Goal: Transaction & Acquisition: Obtain resource

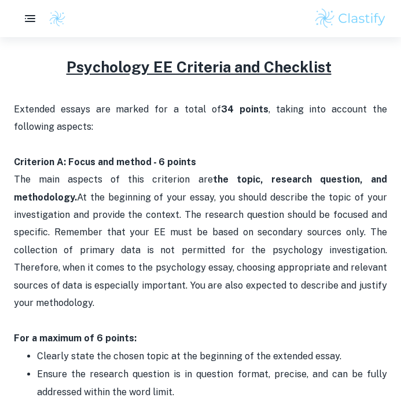
scroll to position [487, 0]
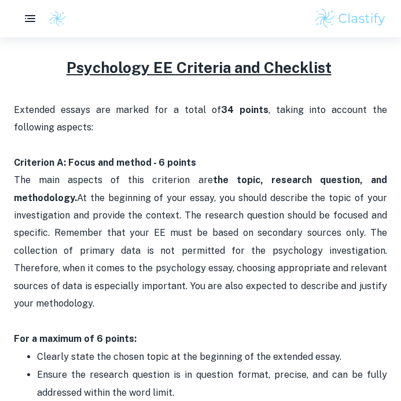
click at [163, 243] on p "Extended essays are marked for a total of 34 points , taking into account the f…" at bounding box center [201, 224] width 374 height 246
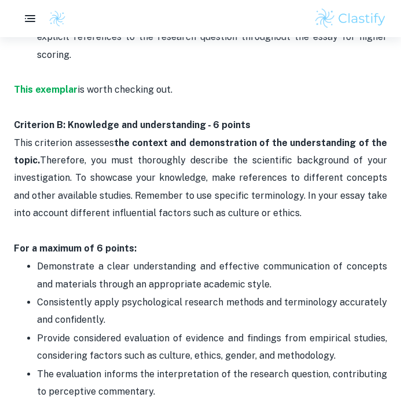
scroll to position [950, 0]
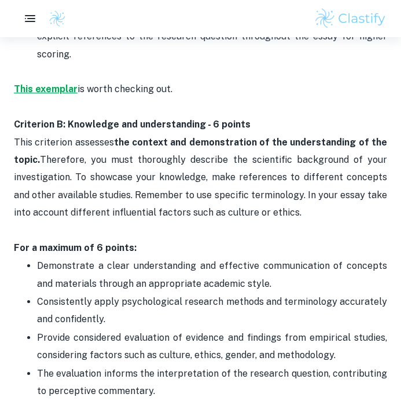
click at [57, 83] on strong "This exemplar" at bounding box center [46, 88] width 64 height 11
click at [220, 143] on p "This criterion assesses the context and demonstration of the understanding of t…" at bounding box center [201, 195] width 374 height 123
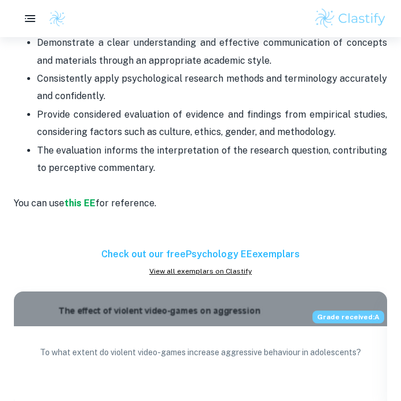
scroll to position [1251, 0]
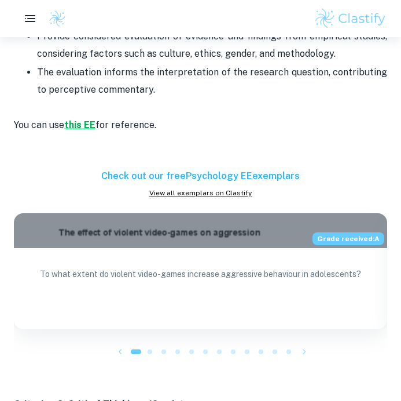
click at [85, 119] on strong "this EE" at bounding box center [79, 124] width 31 height 11
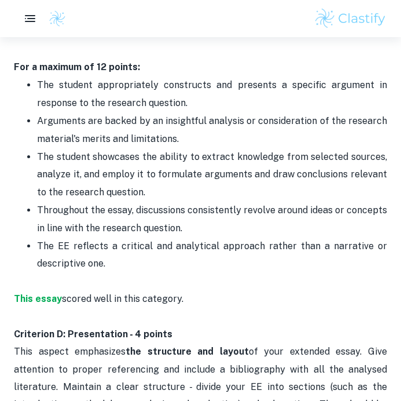
scroll to position [1807, 0]
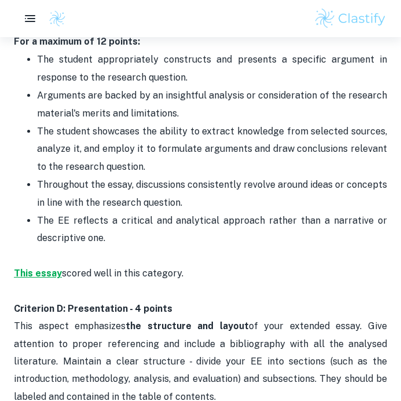
click at [22, 268] on strong "This essay" at bounding box center [38, 273] width 48 height 11
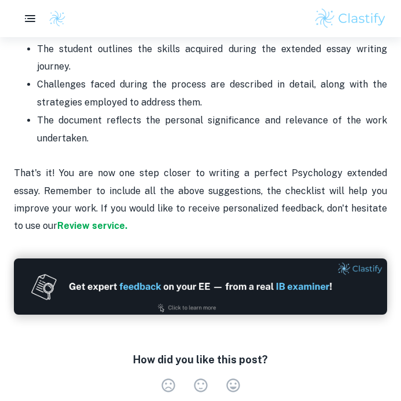
scroll to position [2688, 0]
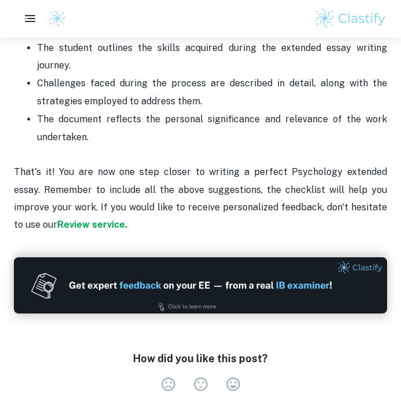
click at [221, 146] on p "That's it! You are now one step closer to writing a perfect Psychology extended…" at bounding box center [201, 190] width 374 height 88
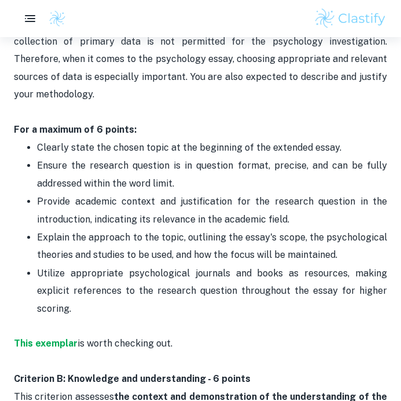
scroll to position [649, 0]
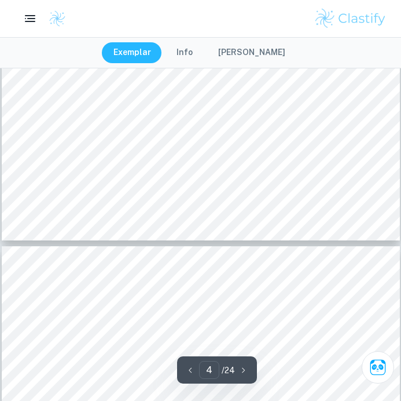
scroll to position [1668, 0]
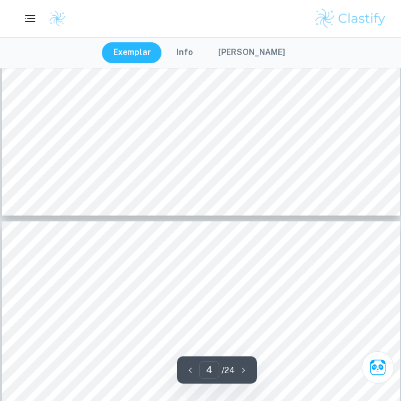
type input "5"
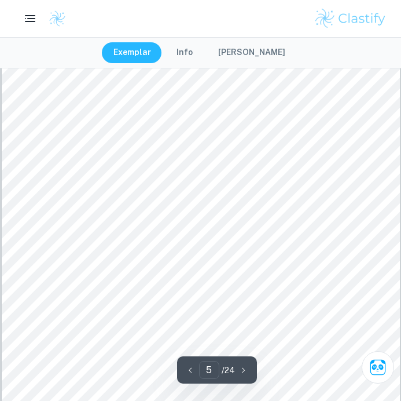
scroll to position [2294, 0]
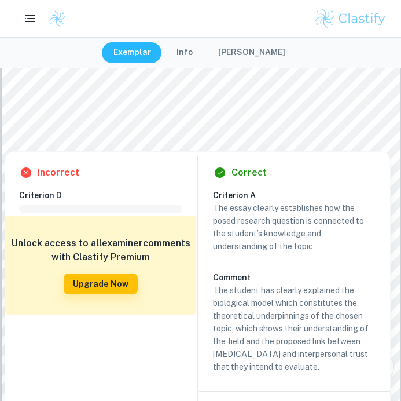
click at [315, 124] on div at bounding box center [273, 131] width 162 height 18
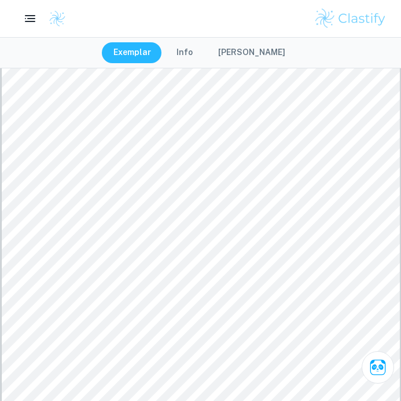
scroll to position [9036, 0]
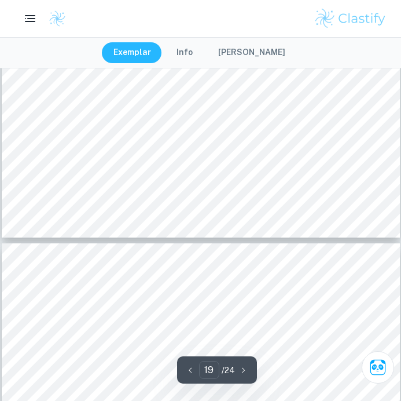
type input "20"
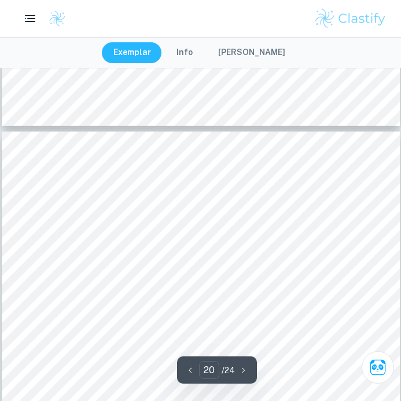
scroll to position [9986, 0]
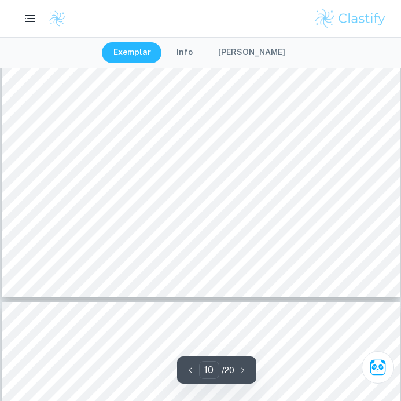
scroll to position [5190, 0]
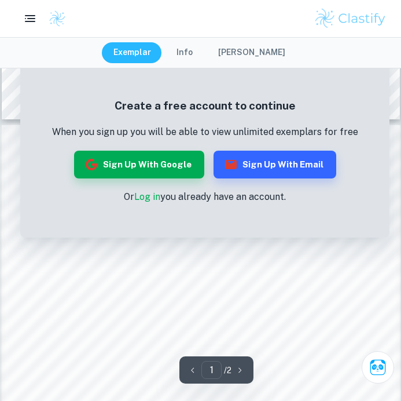
scroll to position [533, 0]
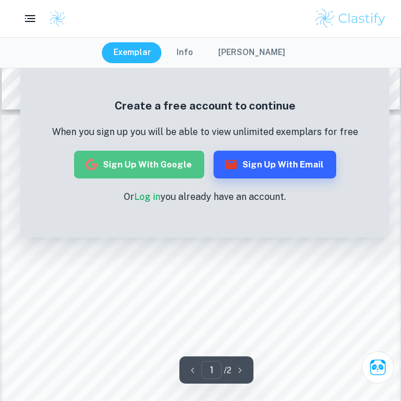
click at [173, 165] on button "Sign up with Google" at bounding box center [139, 165] width 130 height 28
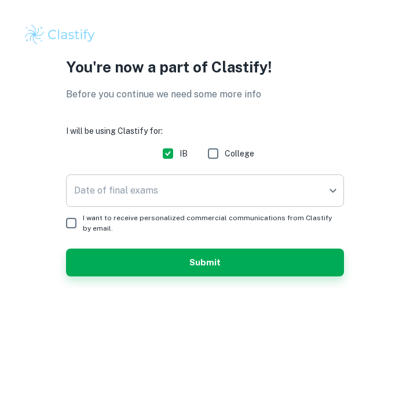
click at [185, 174] on body "We value your privacy We use cookies to enhance your browsing experience, serve…" at bounding box center [205, 200] width 410 height 401
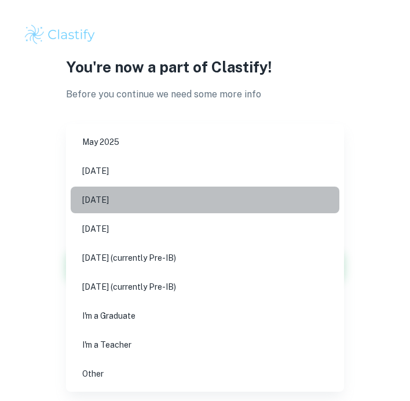
click at [162, 199] on li "[DATE]" at bounding box center [205, 200] width 269 height 27
type input "M26"
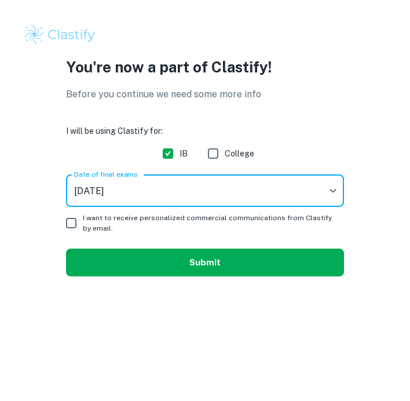
click at [160, 264] on button "Submit" at bounding box center [205, 263] width 278 height 28
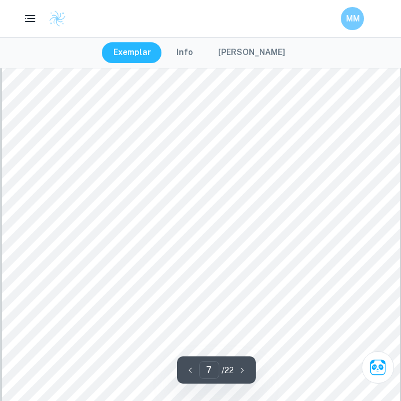
scroll to position [3568, 0]
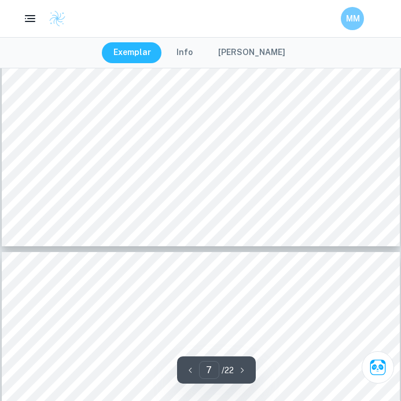
type input "8"
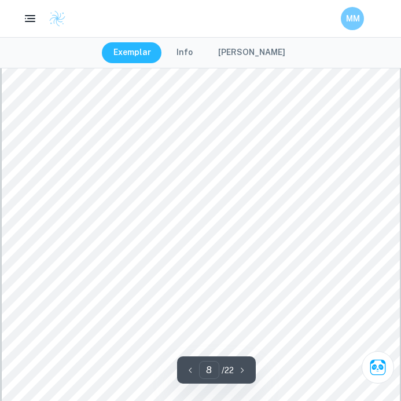
scroll to position [4310, 0]
